Goal: Information Seeking & Learning: Learn about a topic

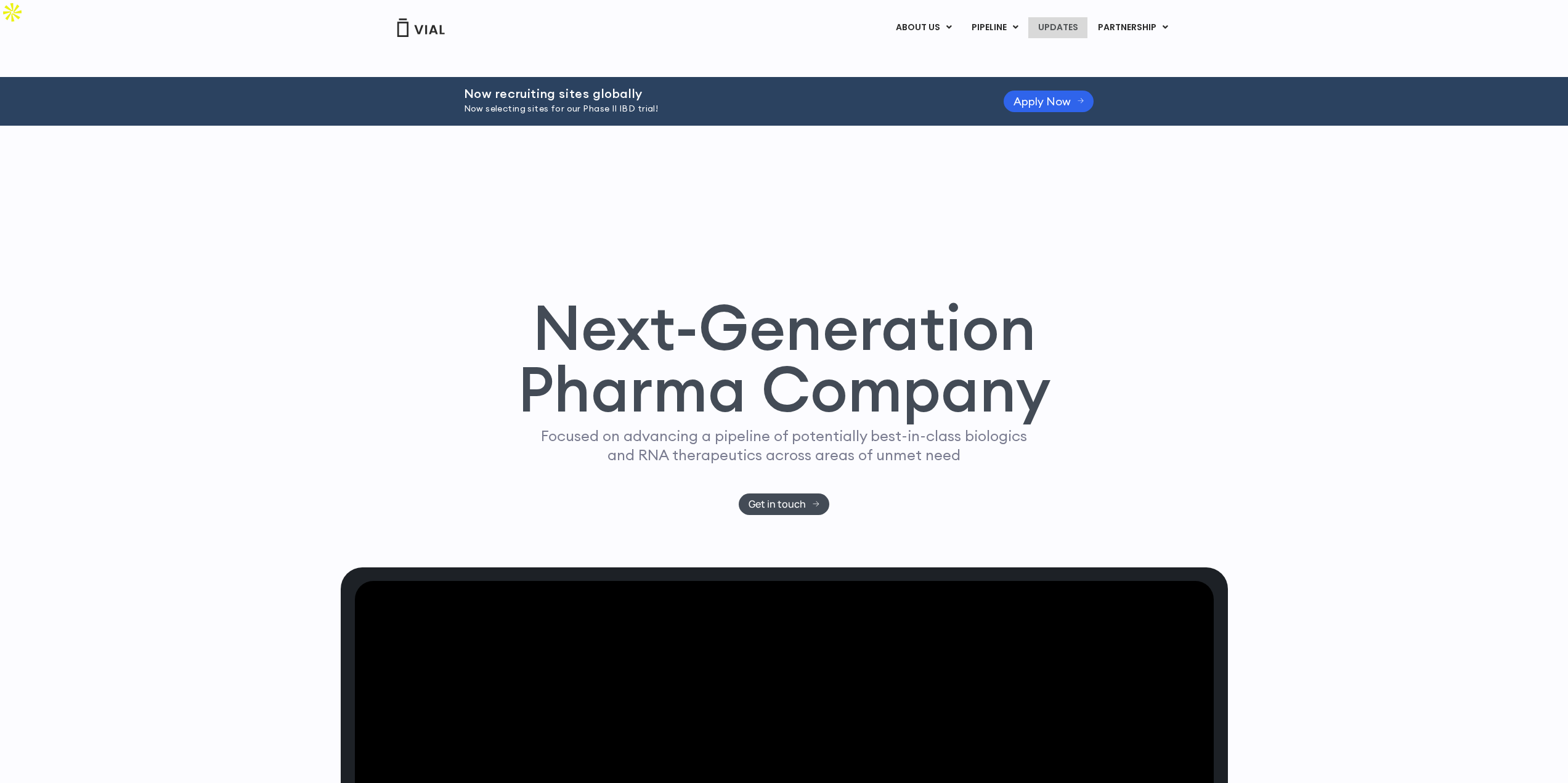
click at [1060, 27] on link "UPDATES" at bounding box center [1058, 27] width 59 height 21
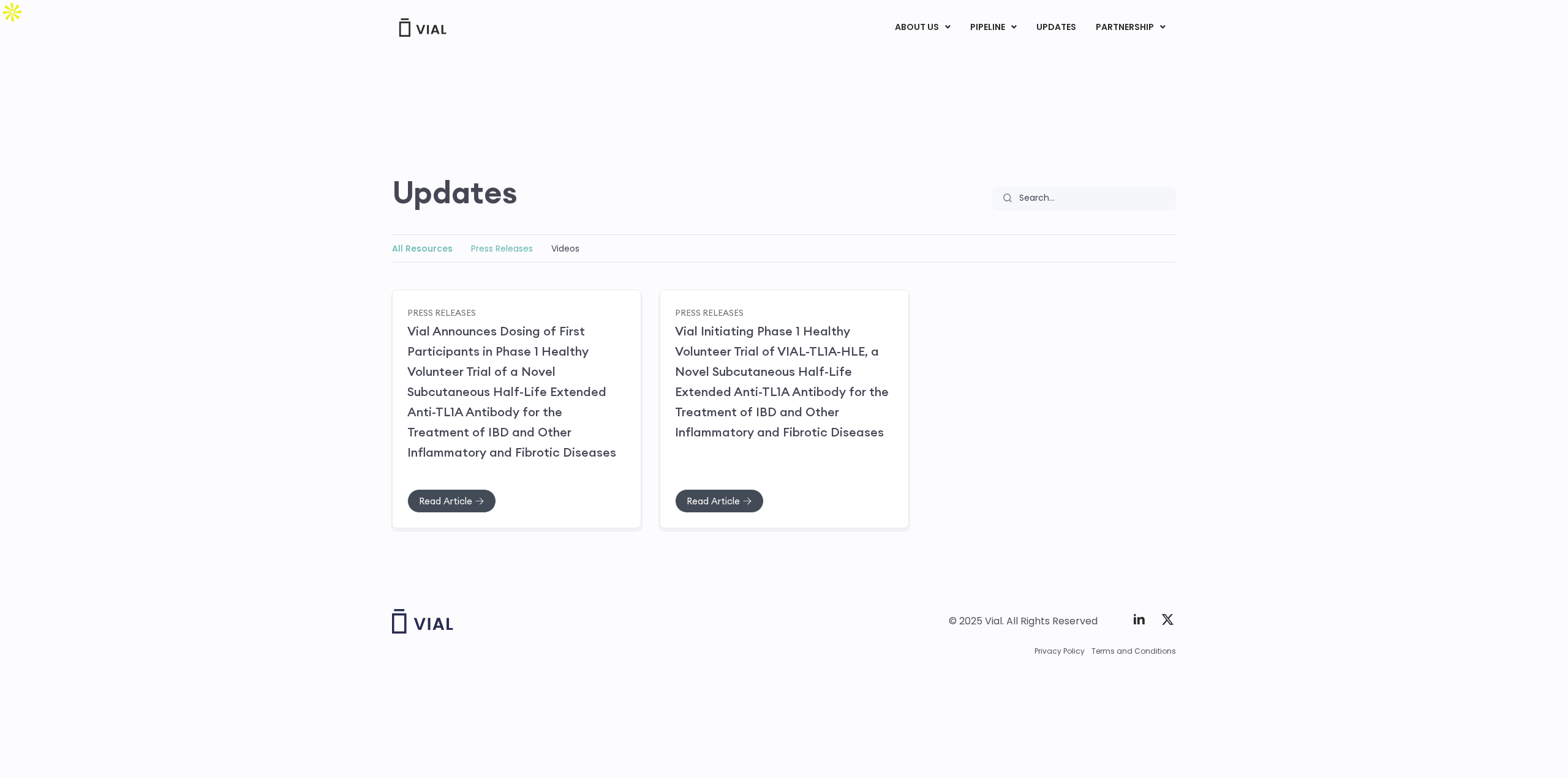
click at [513, 242] on link "Press Releases" at bounding box center [502, 248] width 62 height 12
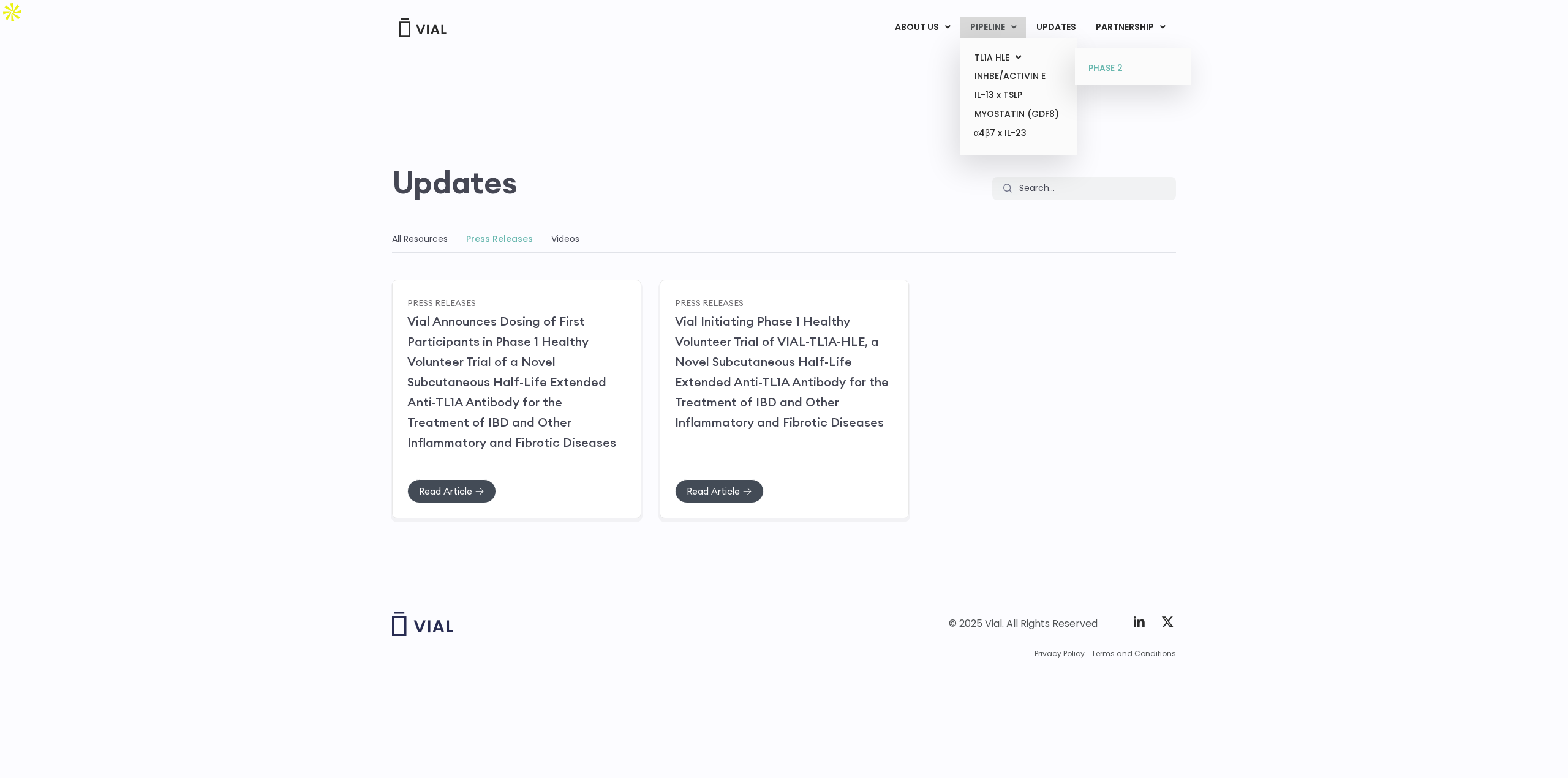
click at [1106, 63] on link "PHASE 2" at bounding box center [1133, 68] width 107 height 19
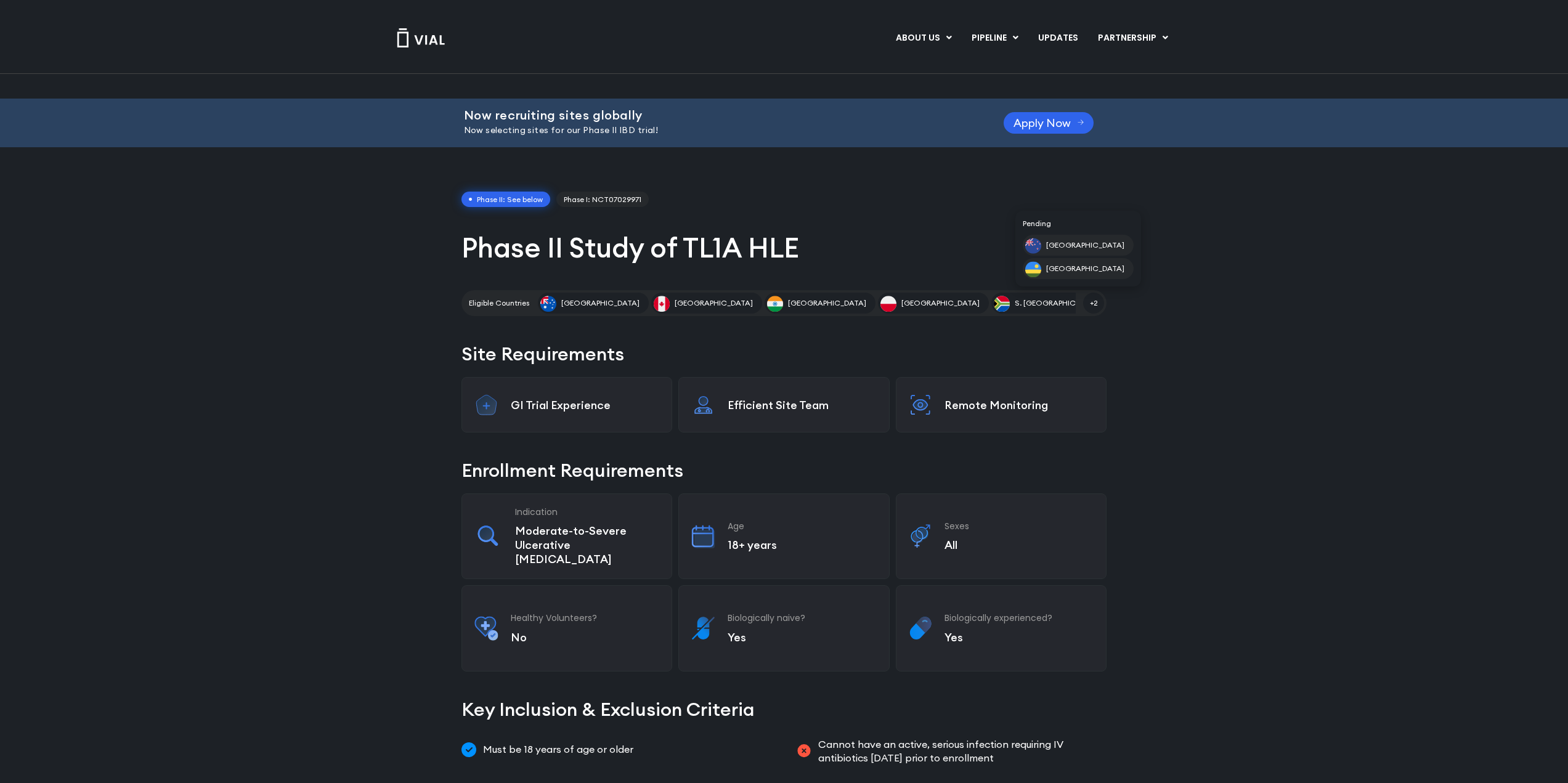
click at [1088, 293] on span "+2" at bounding box center [1094, 303] width 21 height 21
click at [1015, 298] on span "S. Africa" at bounding box center [1058, 303] width 87 height 11
click at [582, 192] on link "Phase I: NCT07029971" at bounding box center [602, 200] width 93 height 16
